Goal: Transaction & Acquisition: Obtain resource

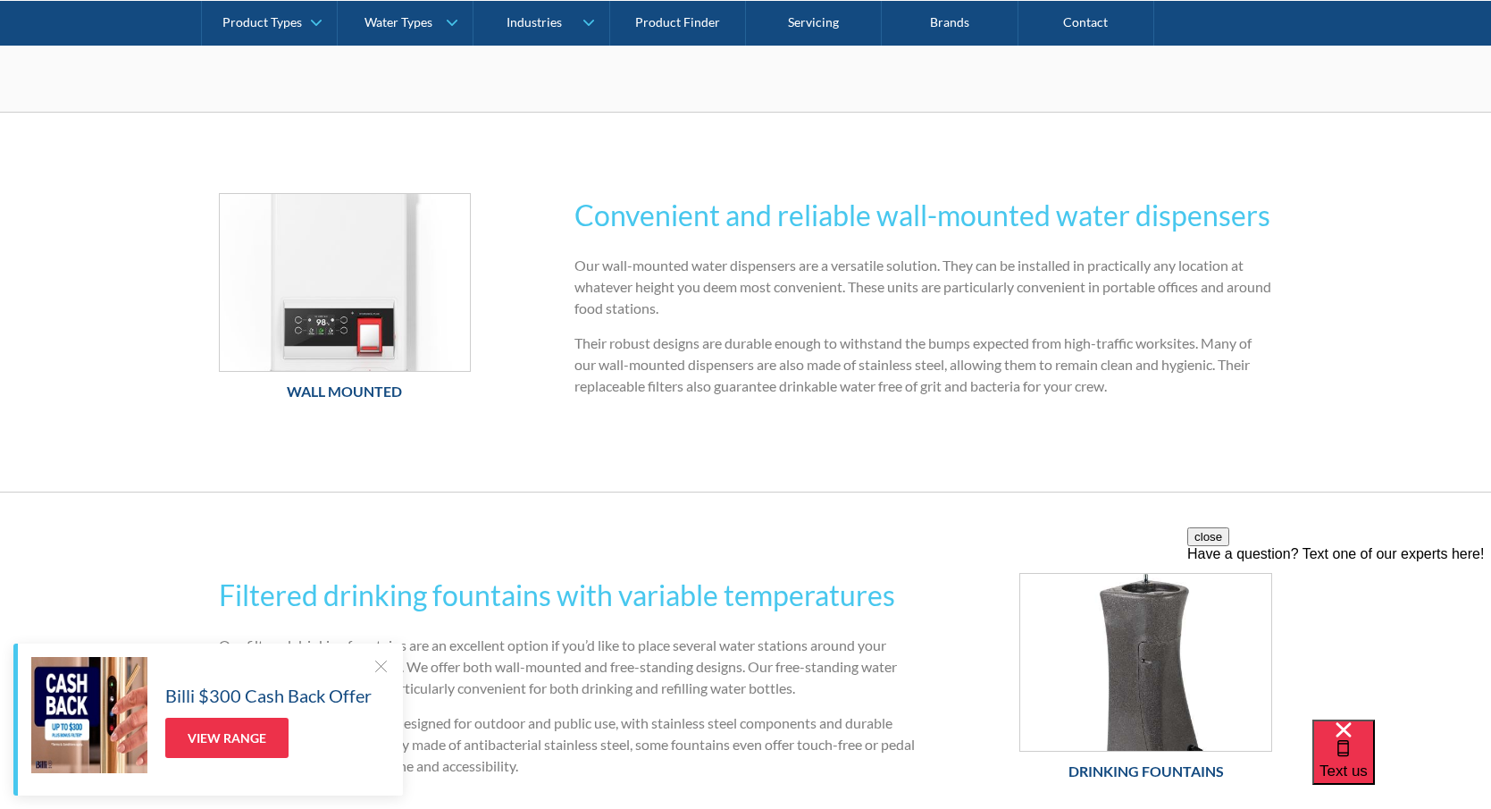
scroll to position [804, 0]
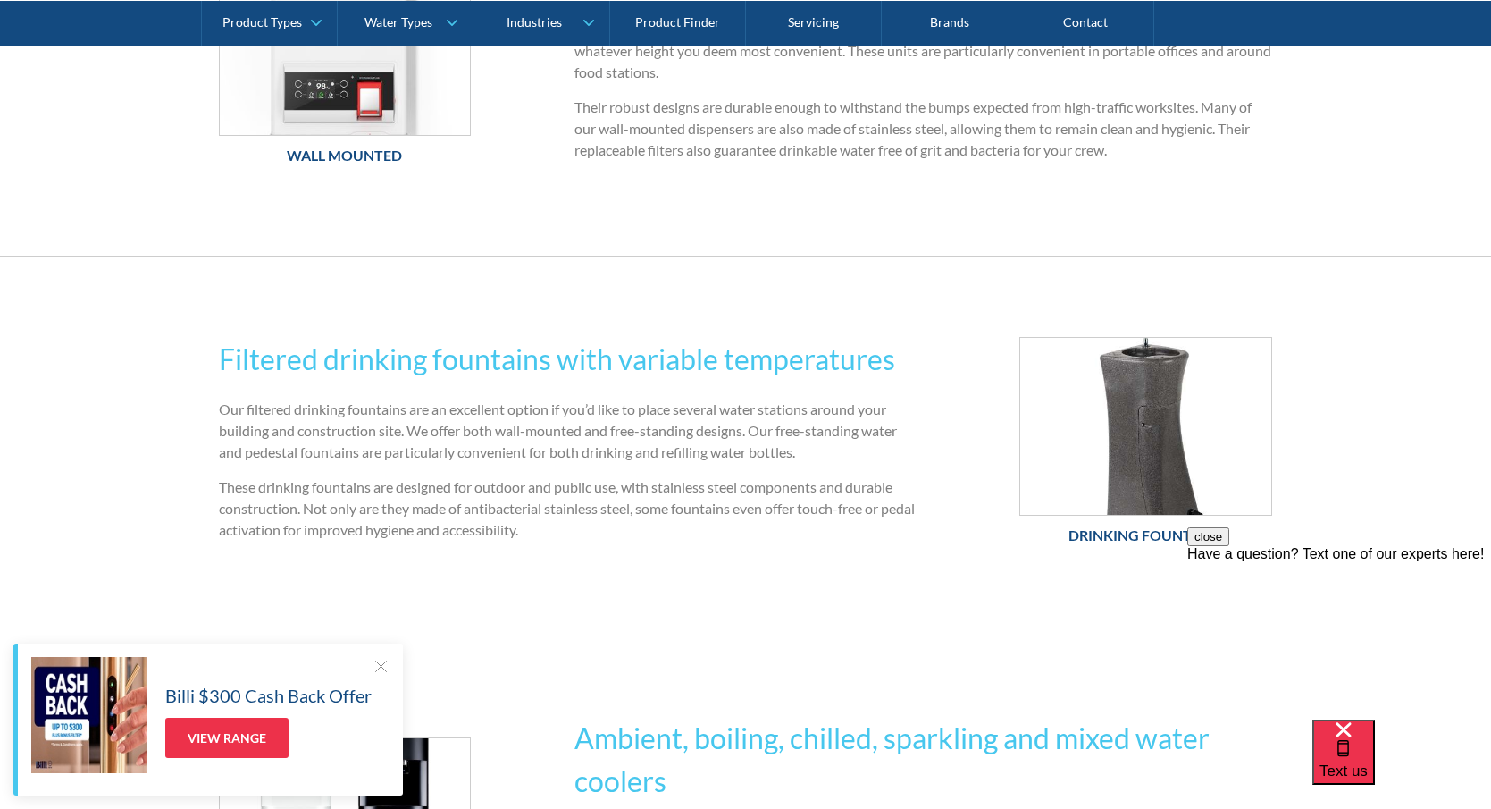
click at [538, 368] on h2 "Filtered drinking fountains with variable temperatures" at bounding box center [568, 359] width 698 height 43
drag, startPoint x: 519, startPoint y: 477, endPoint x: 546, endPoint y: 471, distance: 27.5
click at [519, 478] on p "These drinking fountains are designed for outdoor and public use, with stainles…" at bounding box center [568, 508] width 698 height 64
click at [1058, 450] on img at bounding box center [1145, 426] width 251 height 177
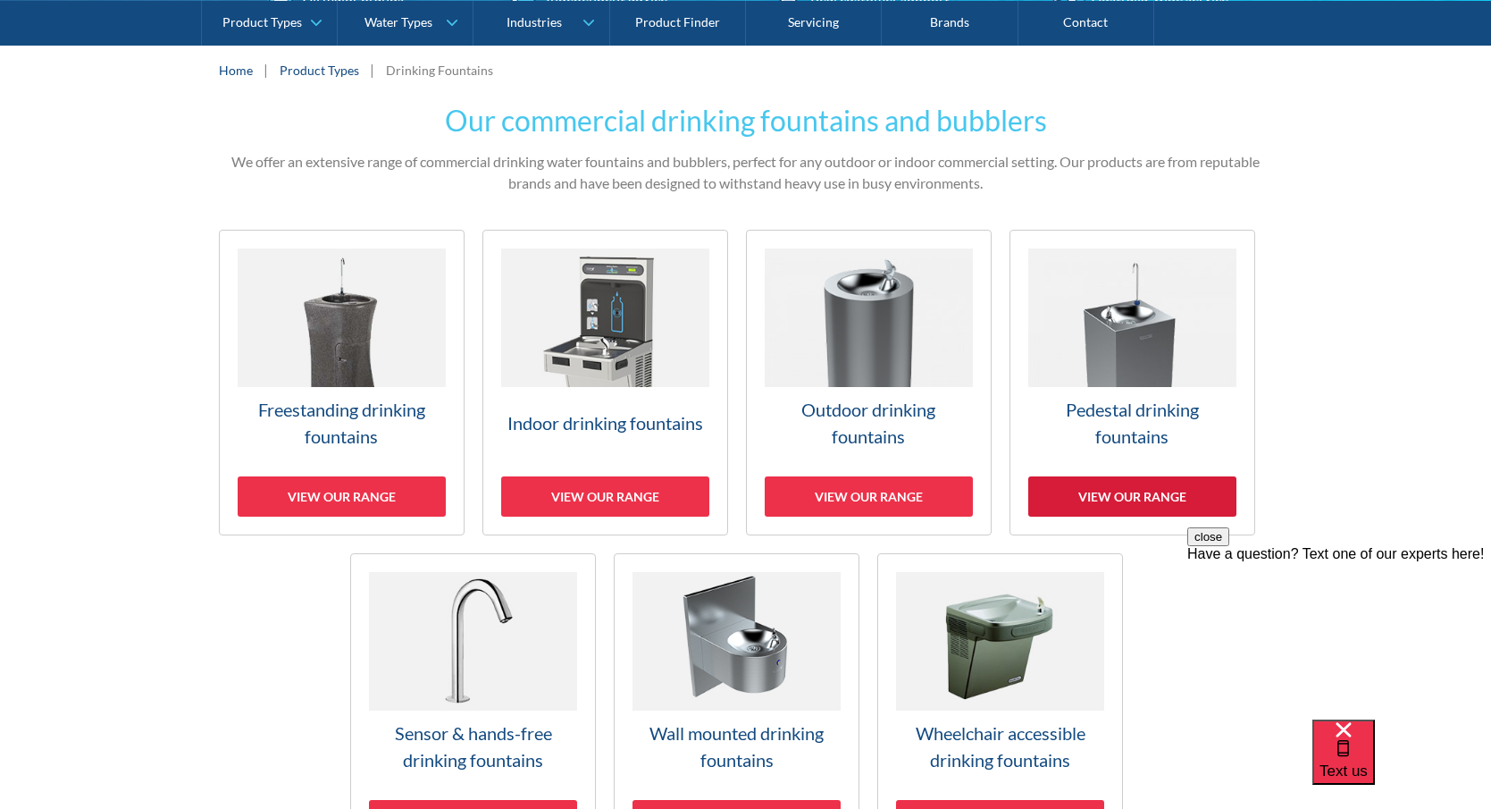
click at [1115, 488] on div "View our range" at bounding box center [1132, 496] width 208 height 40
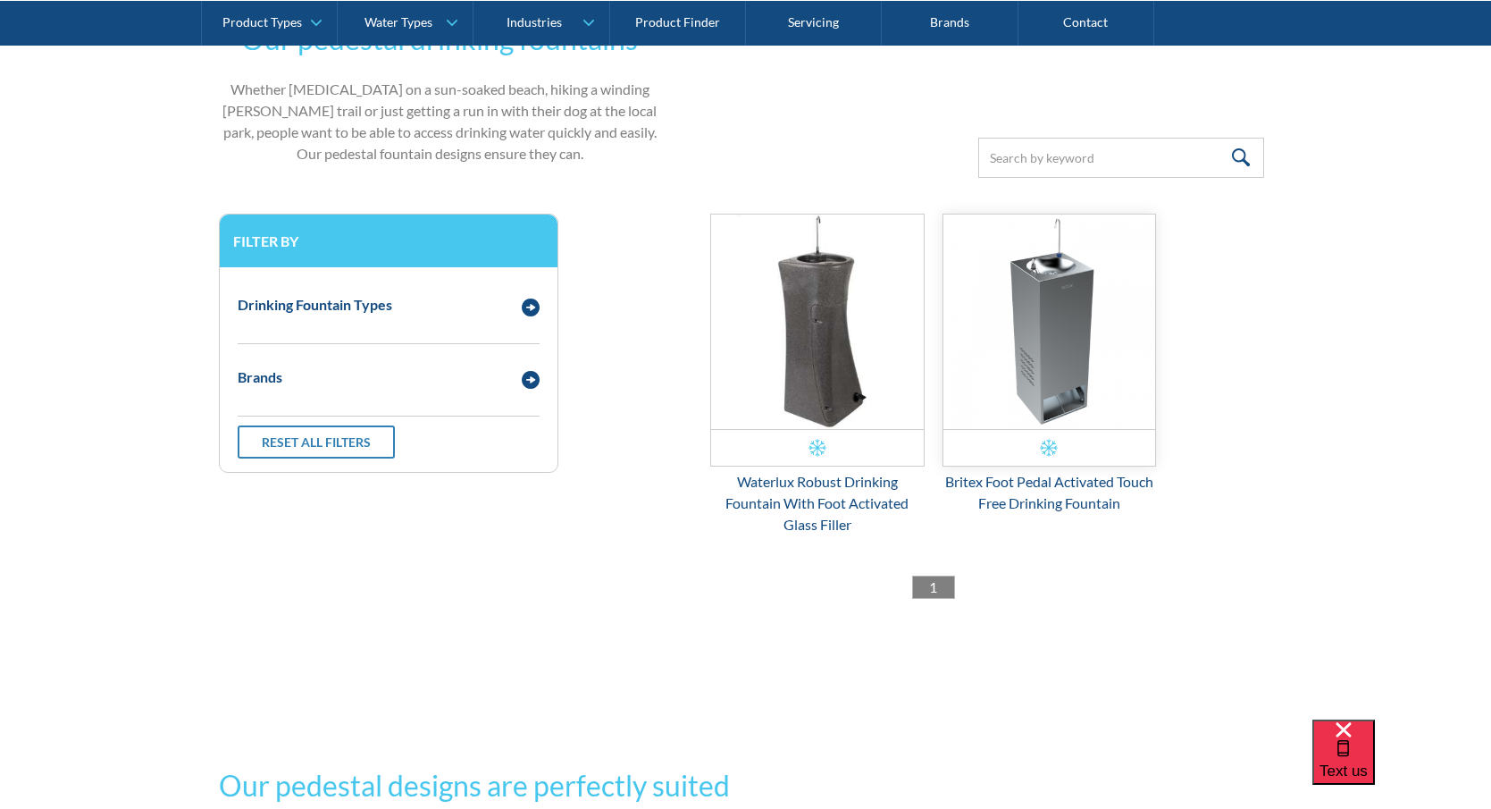
click at [1057, 330] on img "Email Form 3" at bounding box center [1050, 321] width 213 height 214
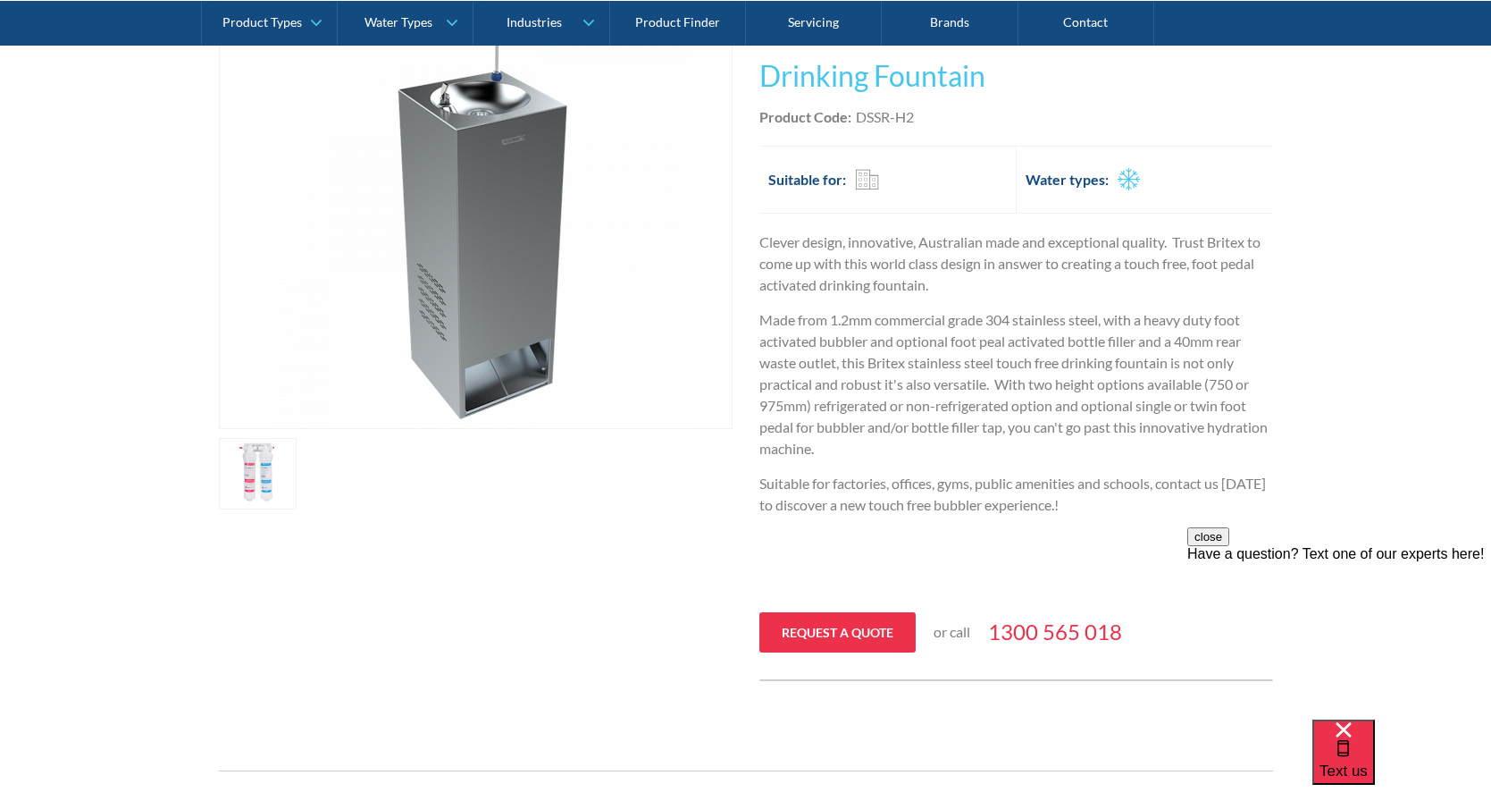
scroll to position [447, 0]
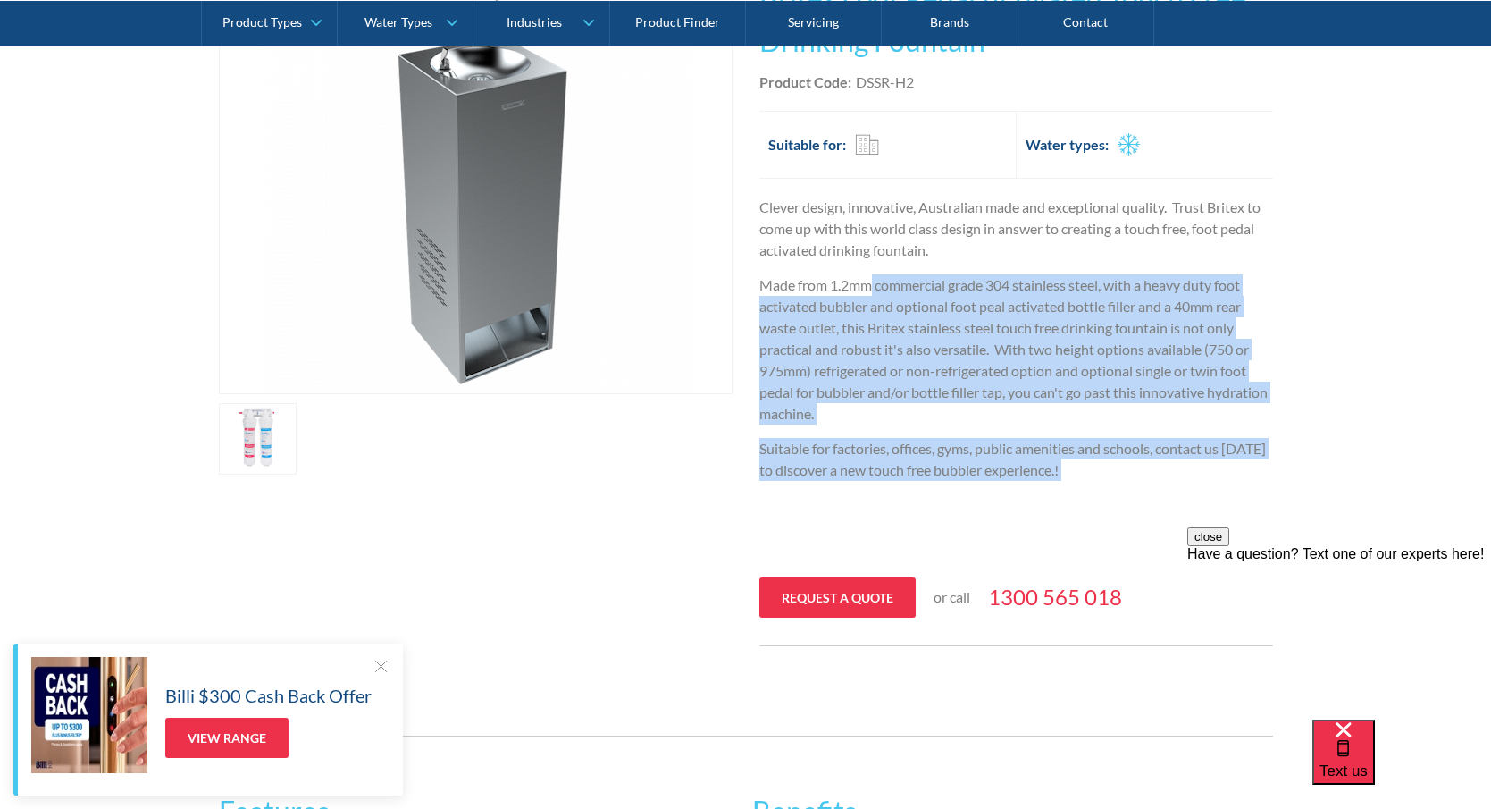
drag, startPoint x: 872, startPoint y: 264, endPoint x: 1113, endPoint y: 488, distance: 329.4
click at [1113, 488] on div "Clever design, innovative, Australian made and exceptional quality. Trust Brite…" at bounding box center [1016, 380] width 514 height 367
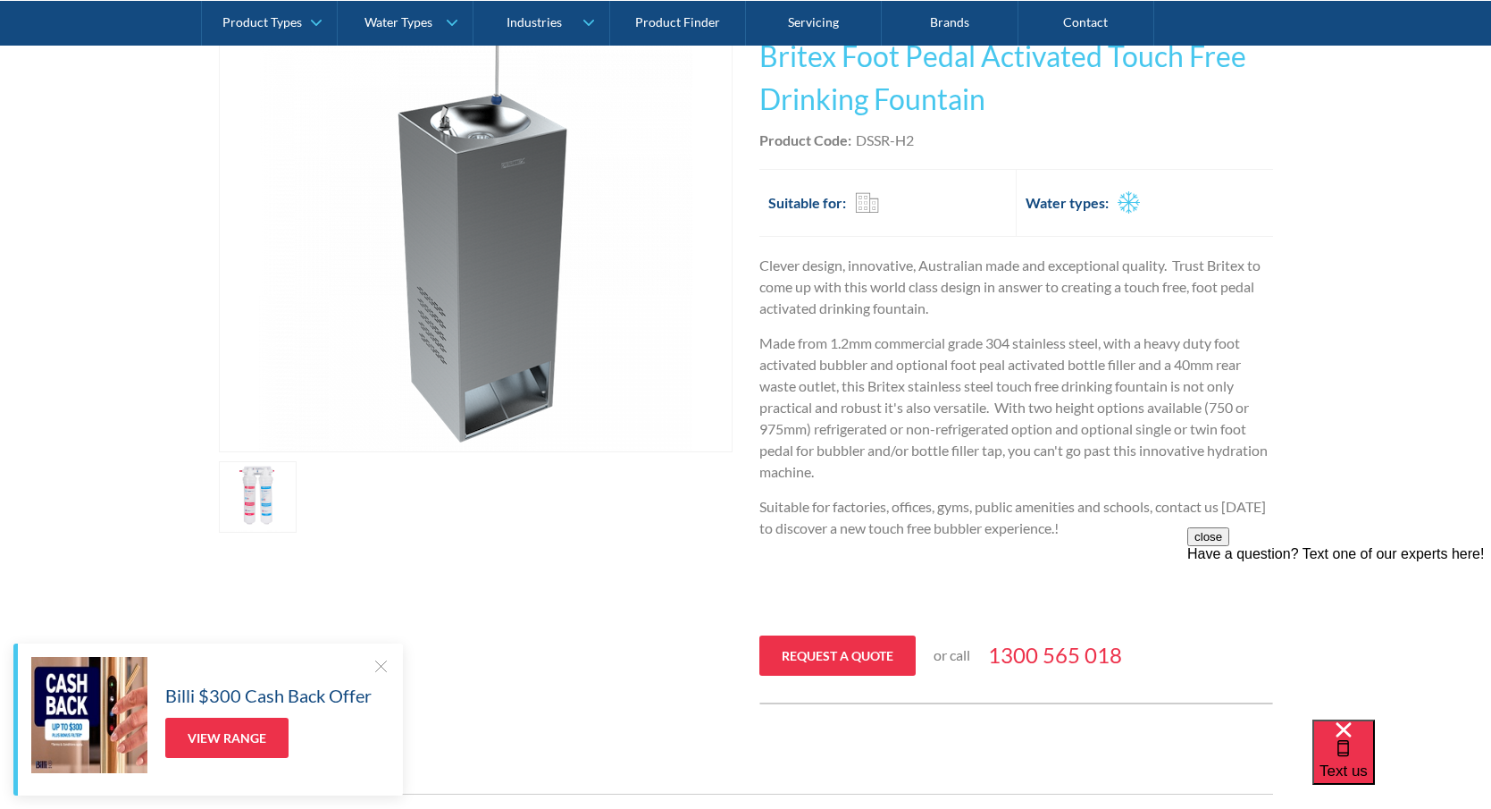
scroll to position [357, 0]
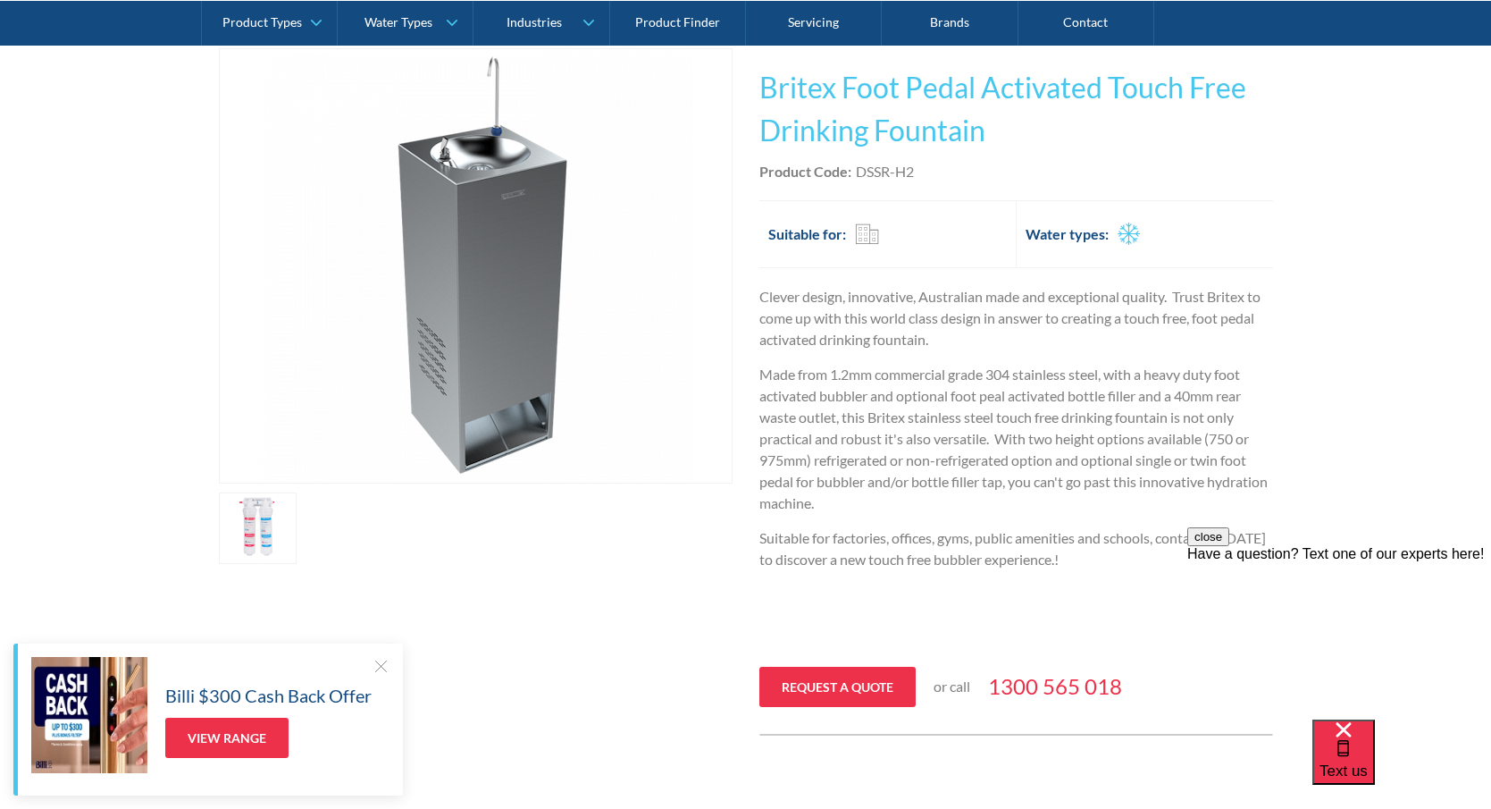
click at [1119, 559] on p "Suitable for factories, offices, gyms, public amenities and schools, contact us…" at bounding box center [1016, 548] width 514 height 43
click at [822, 682] on link "Request a quote" at bounding box center [837, 687] width 156 height 40
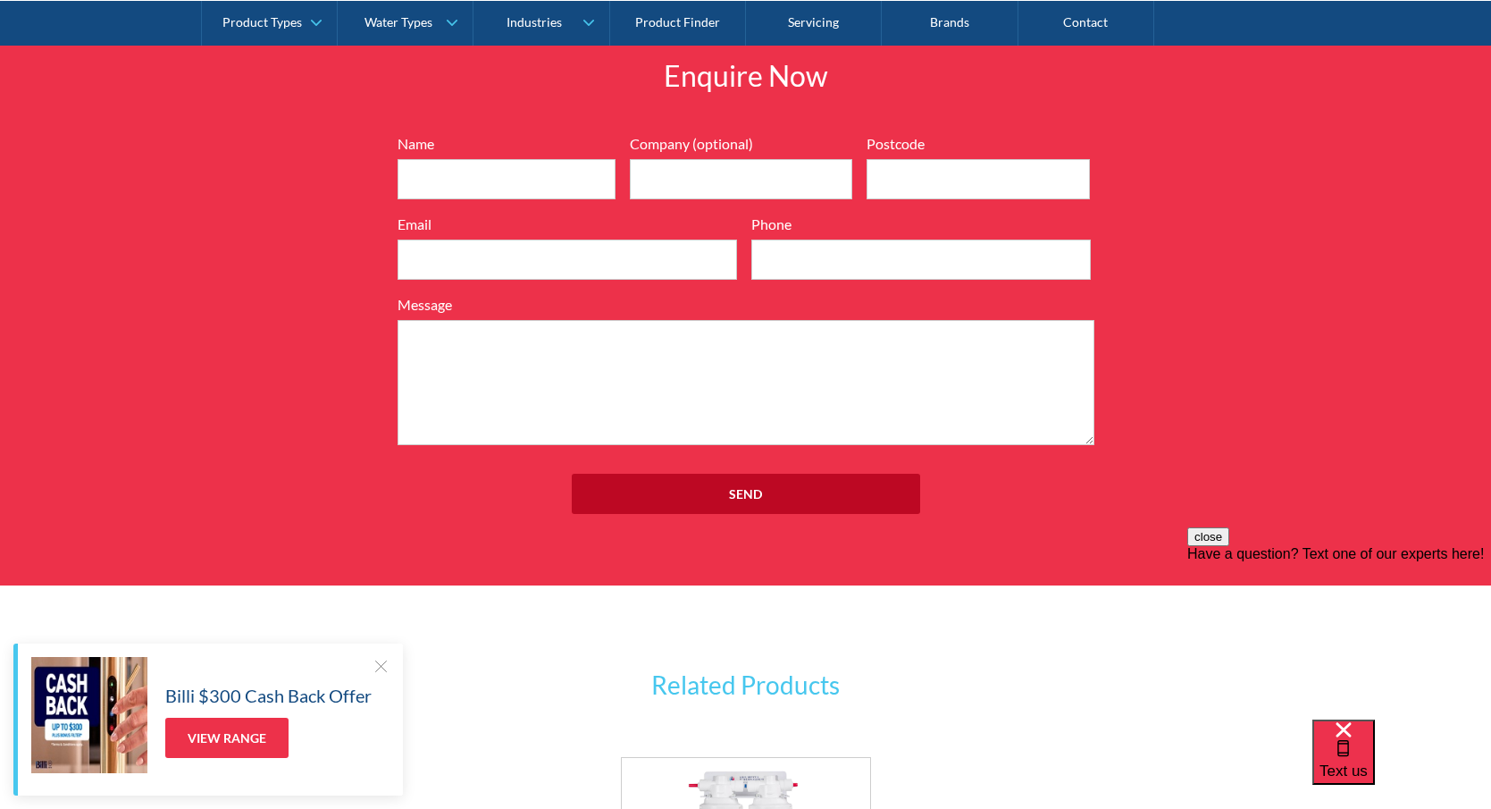
scroll to position [2146, 0]
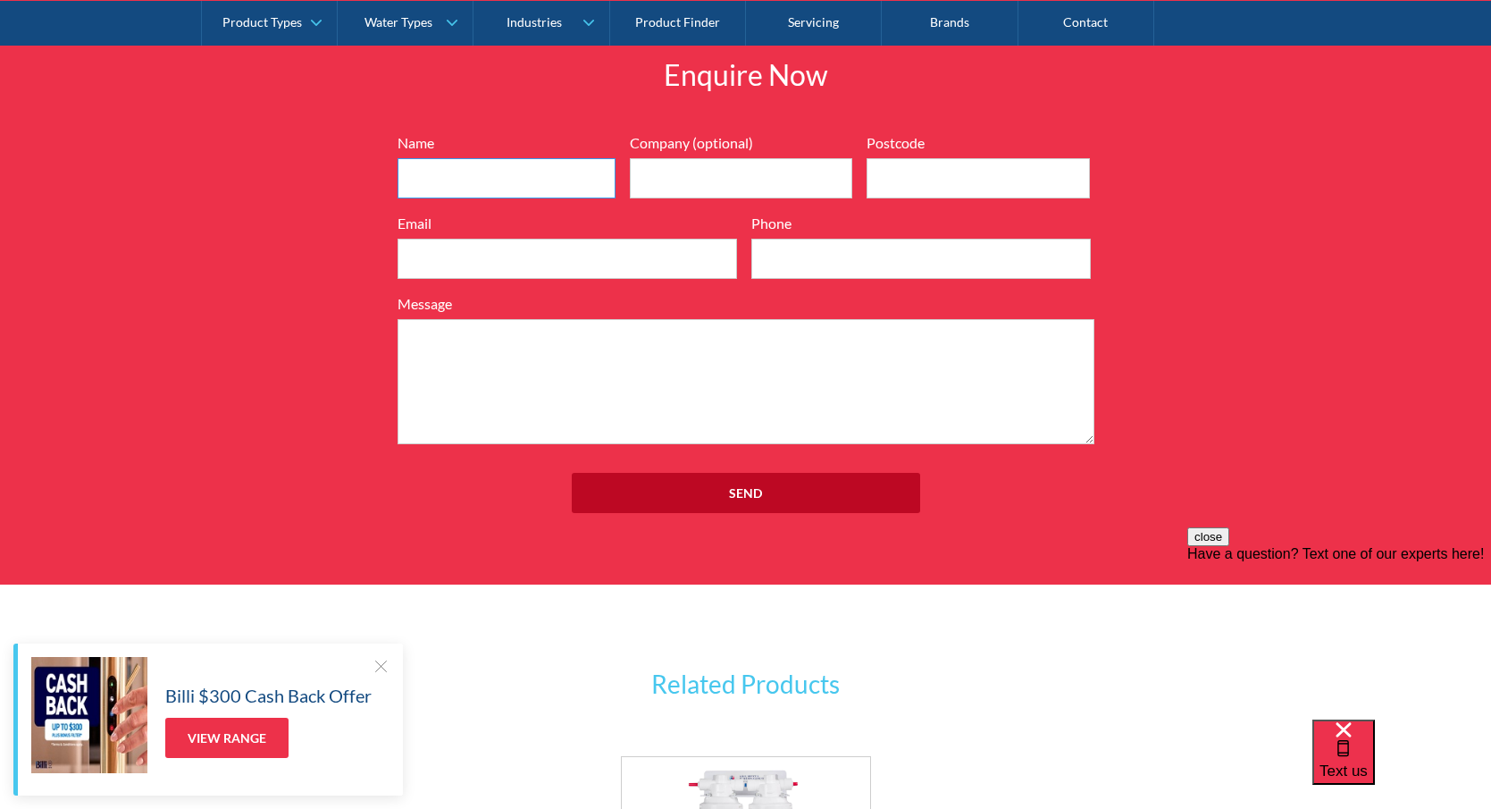
click at [484, 163] on input "Name" at bounding box center [507, 178] width 218 height 40
type input "Julia Ross"
type input "Capabuild C/O Site office - Church of Jesus Christ of Latter Day Saints"
type input "jross@capabuild.com"
type input "0401111132"
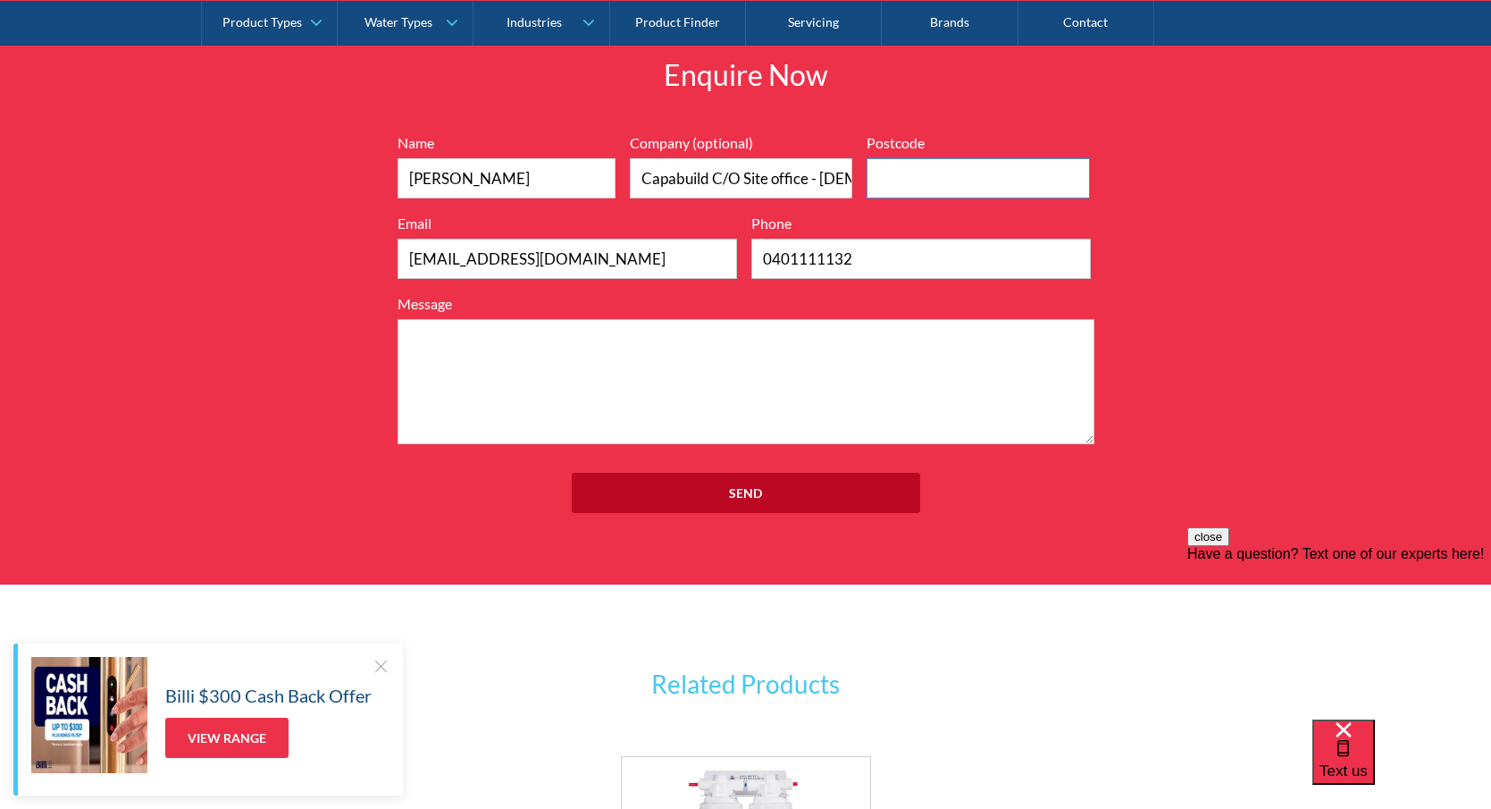
click at [931, 168] on input "Postcode" at bounding box center [978, 178] width 223 height 40
type input "5070"
click at [792, 399] on textarea "Message" at bounding box center [746, 381] width 697 height 125
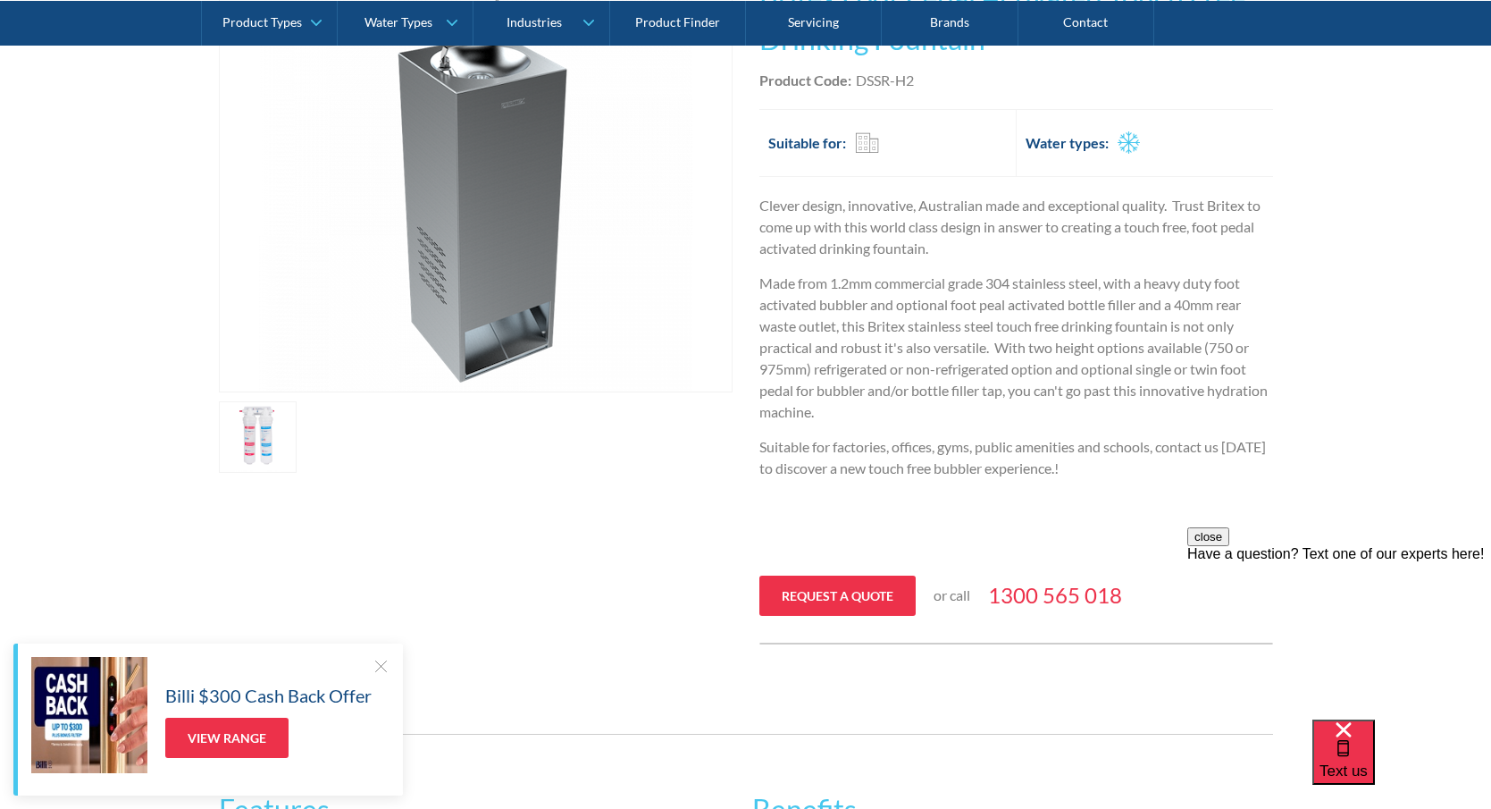
scroll to position [180, 0]
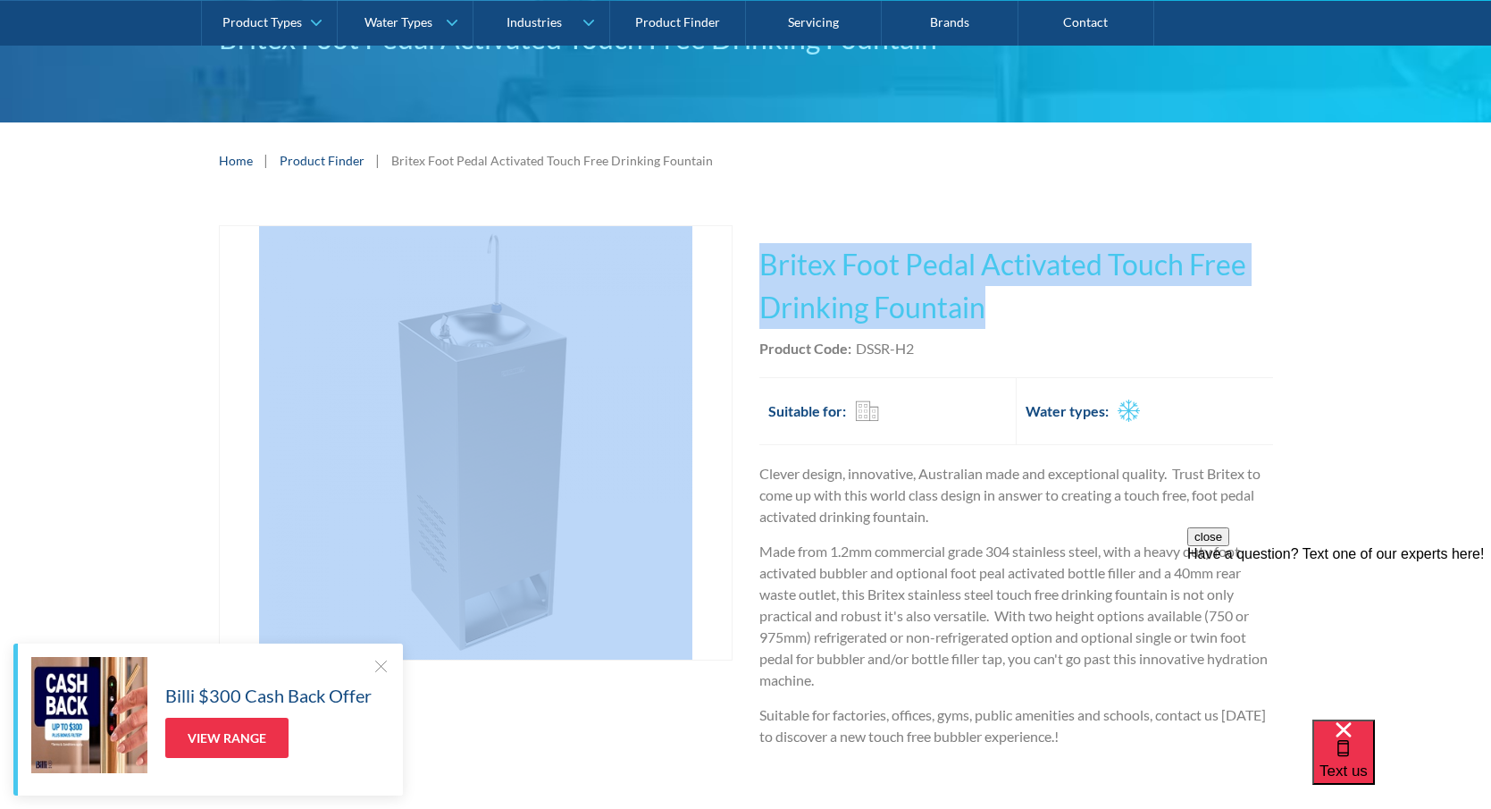
drag, startPoint x: 1010, startPoint y: 304, endPoint x: 726, endPoint y: 264, distance: 286.1
click at [738, 261] on div "Play video Fits Most Brands Best Seller No items found. This tap design is incl…" at bounding box center [746, 568] width 1054 height 687
copy div "Fits Most Brands Best Seller No items found. This tap design is included in our…"
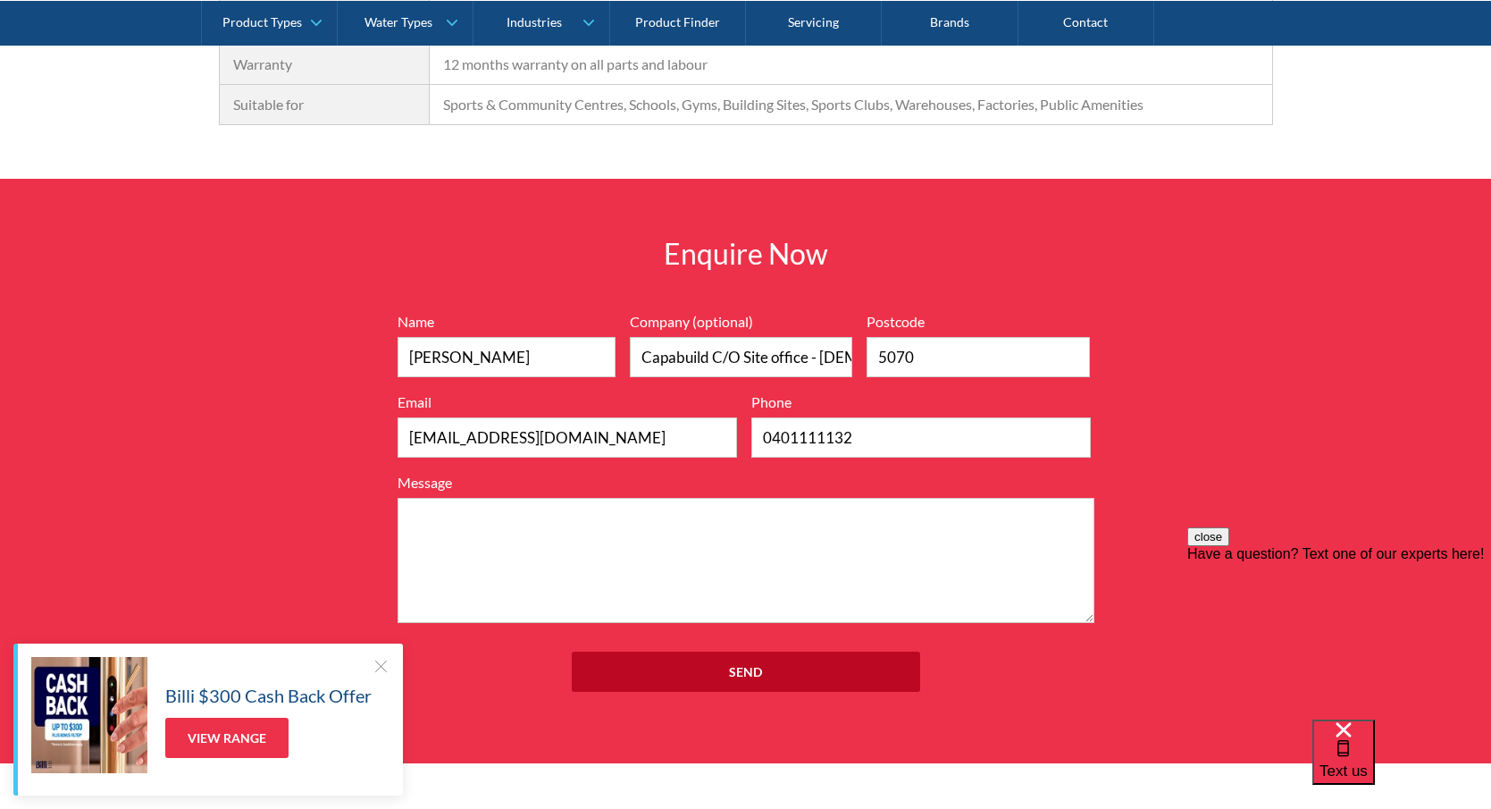
scroll to position [2057, 0]
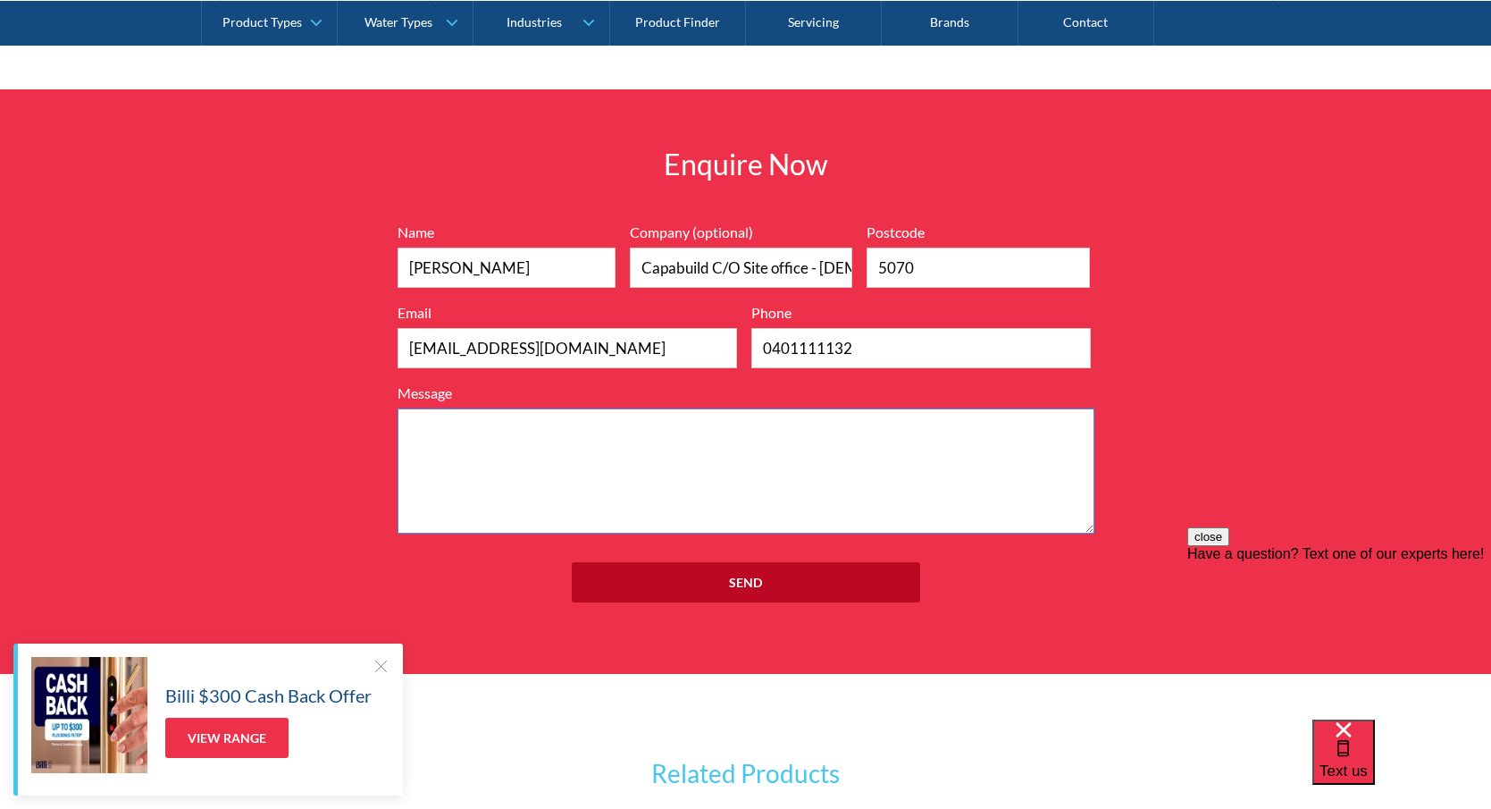
click at [574, 432] on textarea "Message" at bounding box center [746, 470] width 697 height 125
paste textarea "Britex Foot Pedal Activated Touch Free Drinking Fountain"
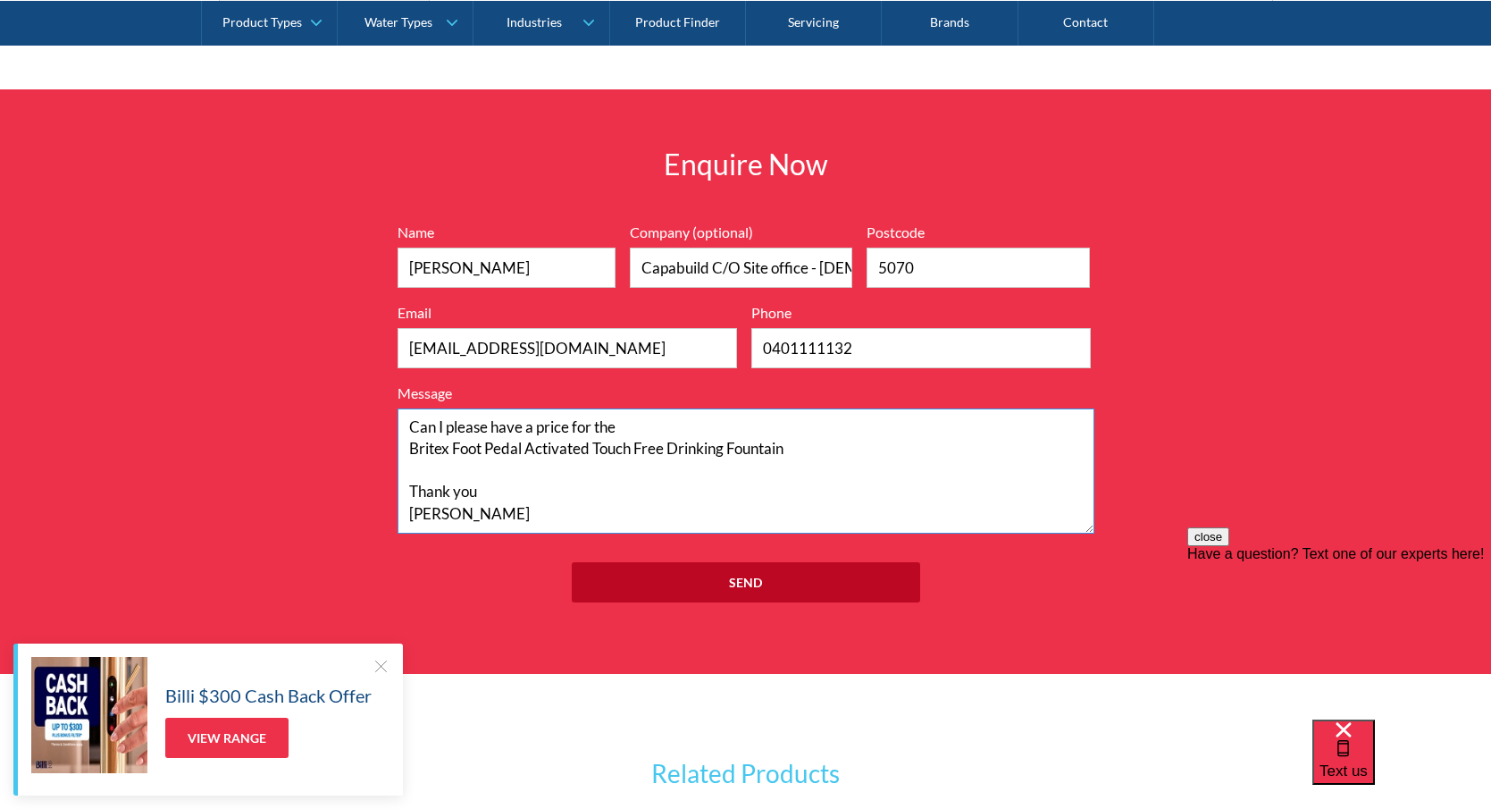
scroll to position [2146, 0]
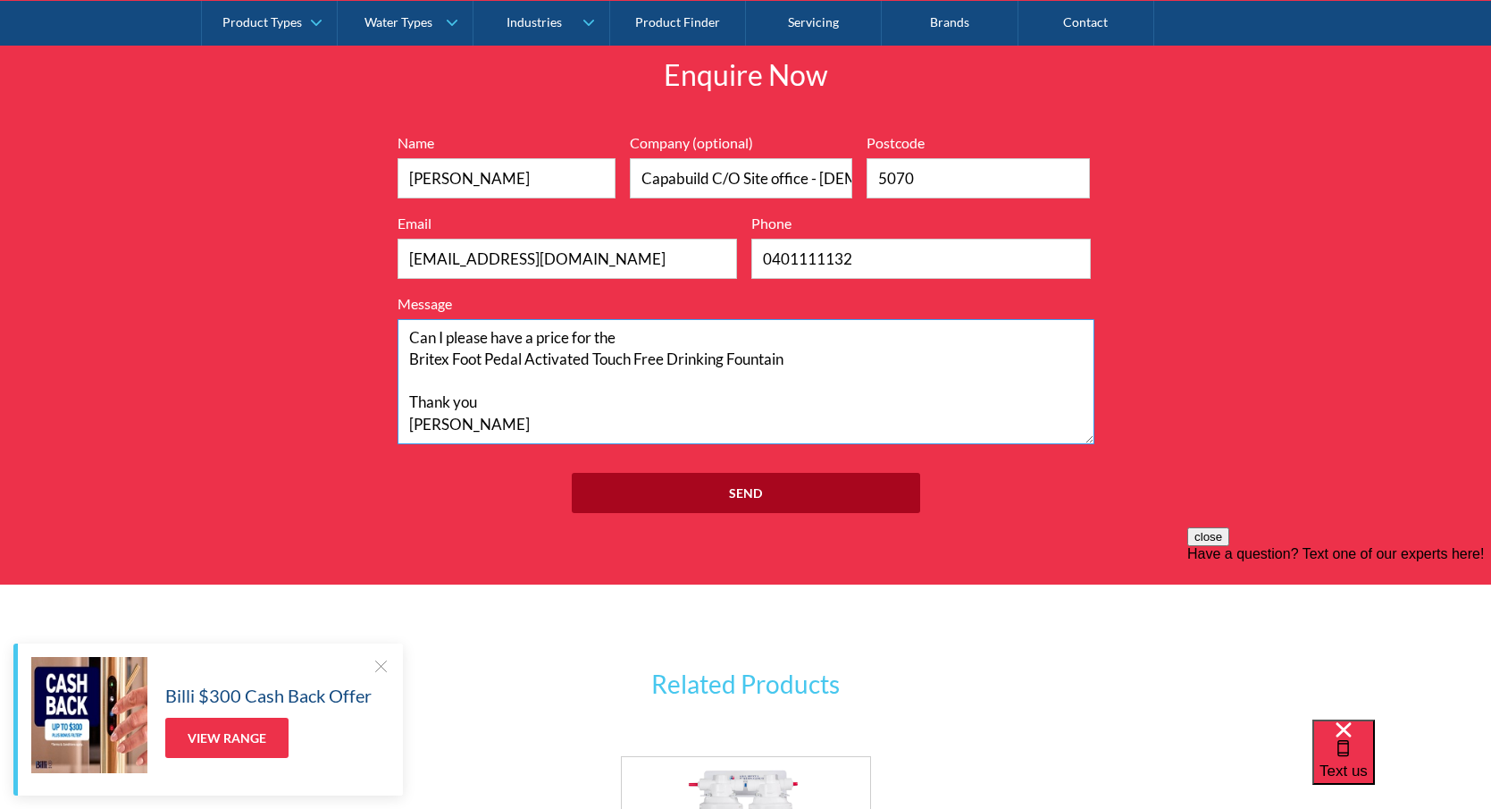
type textarea "Can I please have a price for the Britex Foot Pedal Activated Touch Free Drinki…"
click at [730, 488] on input "Send" at bounding box center [746, 493] width 348 height 40
